Goal: Navigation & Orientation: Find specific page/section

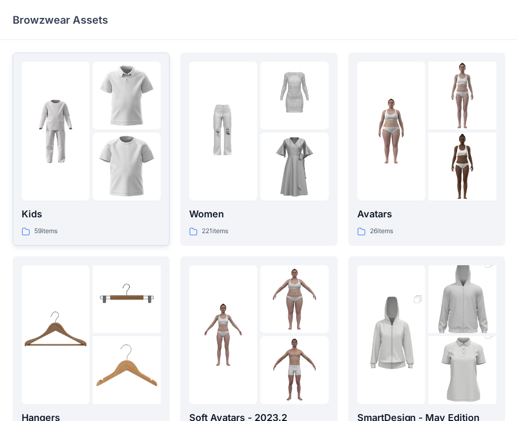
click at [116, 149] on img at bounding box center [127, 167] width 68 height 68
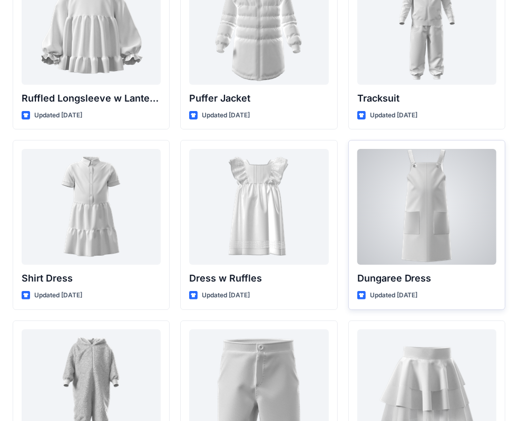
scroll to position [2606, 0]
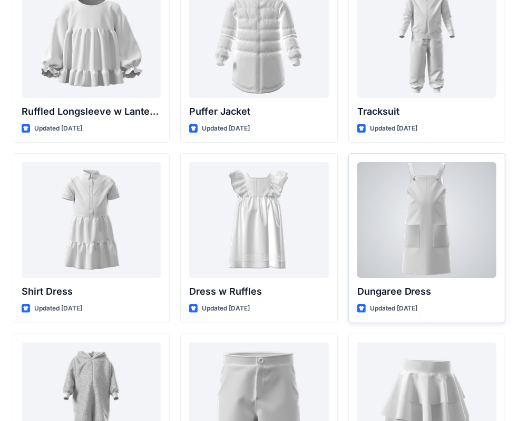
click at [445, 221] on div at bounding box center [426, 220] width 139 height 116
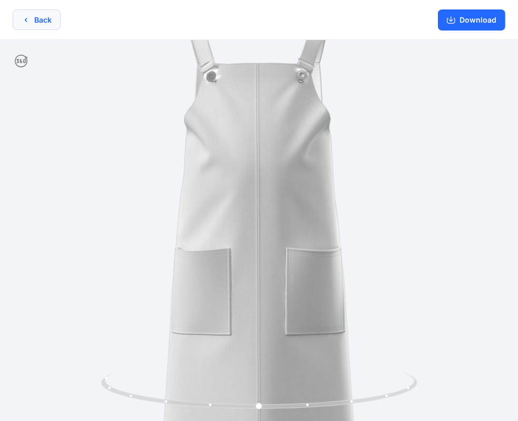
click at [23, 23] on icon "button" at bounding box center [26, 20] width 8 height 8
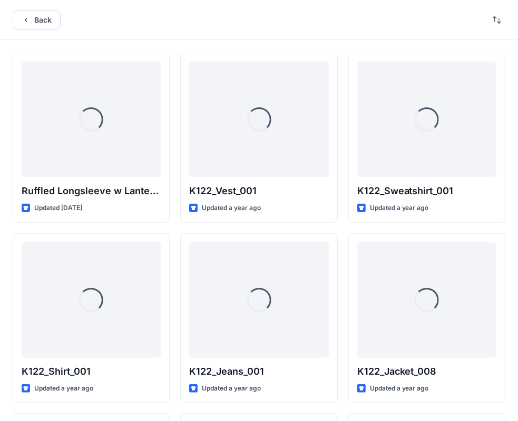
scroll to position [2606, 0]
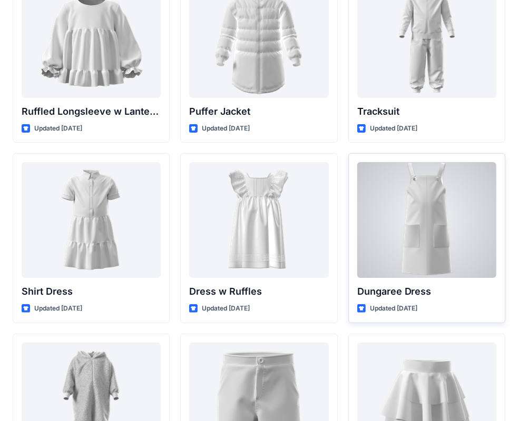
click at [459, 211] on div at bounding box center [426, 220] width 139 height 116
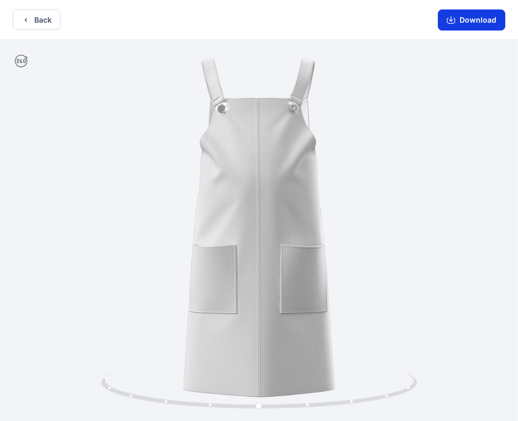
click at [453, 23] on icon "button" at bounding box center [451, 21] width 8 height 6
